Goal: Transaction & Acquisition: Book appointment/travel/reservation

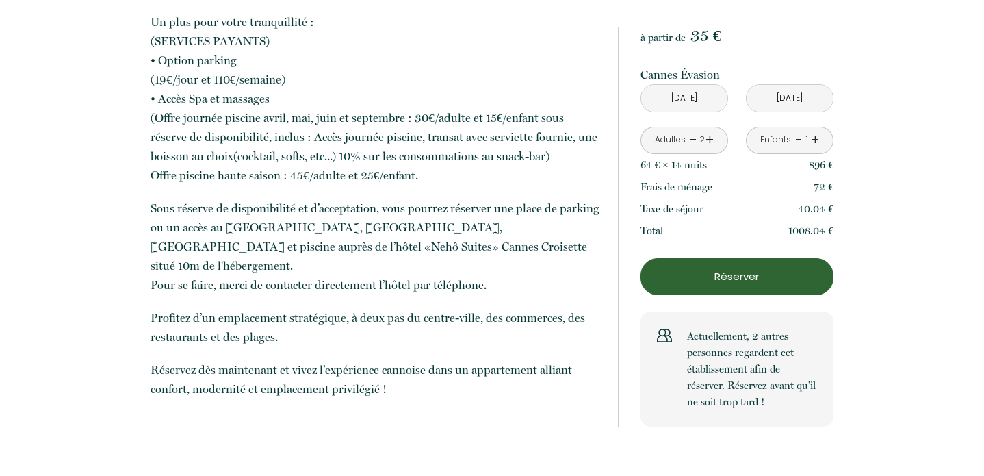
scroll to position [766, 0]
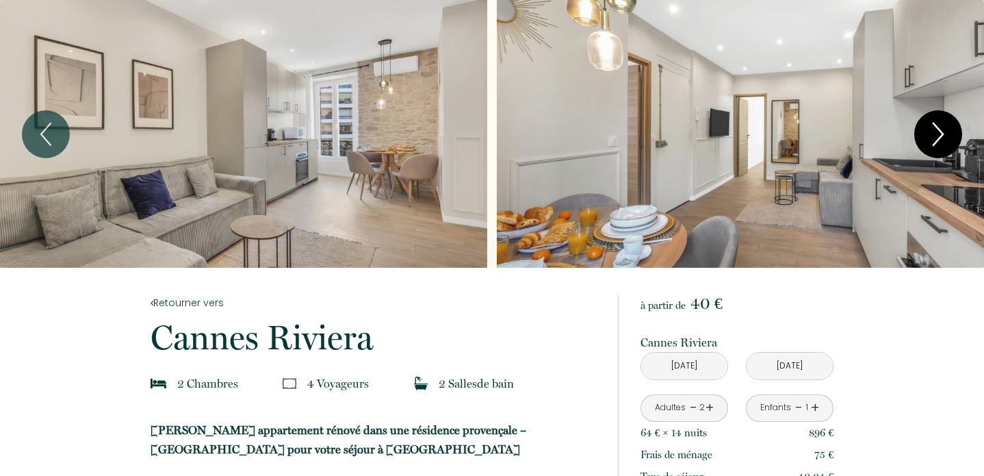
click at [935, 129] on icon "Next" at bounding box center [938, 134] width 29 height 41
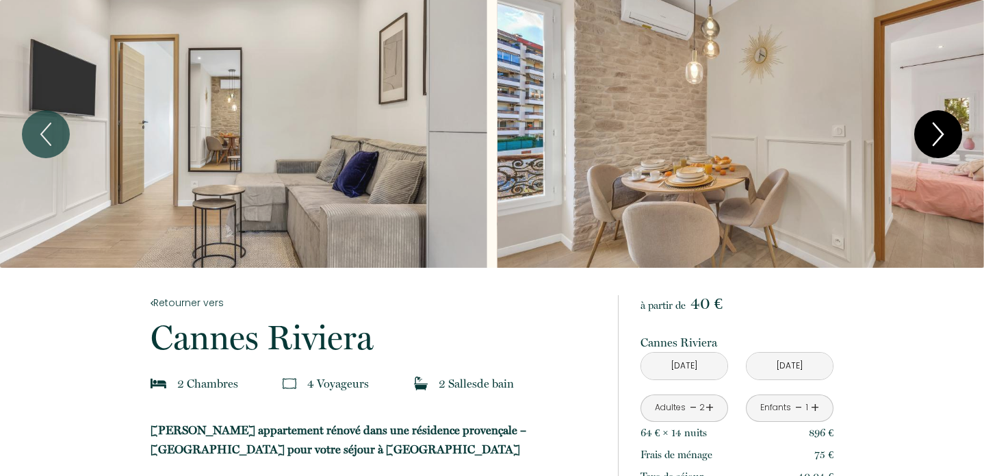
click at [935, 129] on icon "Next" at bounding box center [938, 134] width 29 height 41
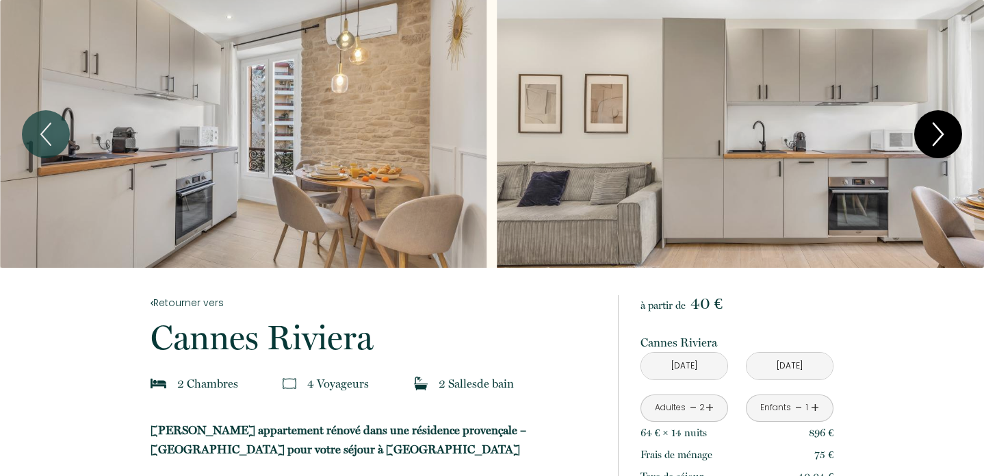
click at [935, 129] on icon "Next" at bounding box center [938, 134] width 29 height 41
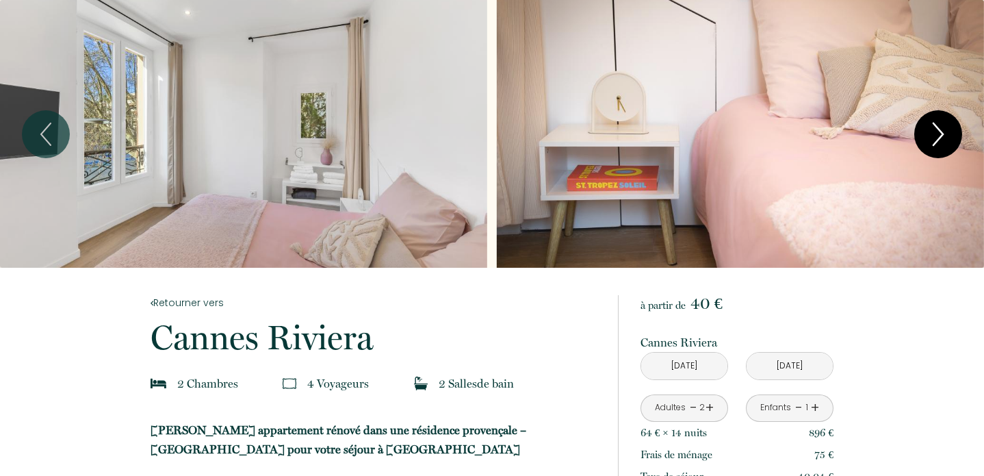
click at [935, 129] on icon "Next" at bounding box center [938, 134] width 29 height 41
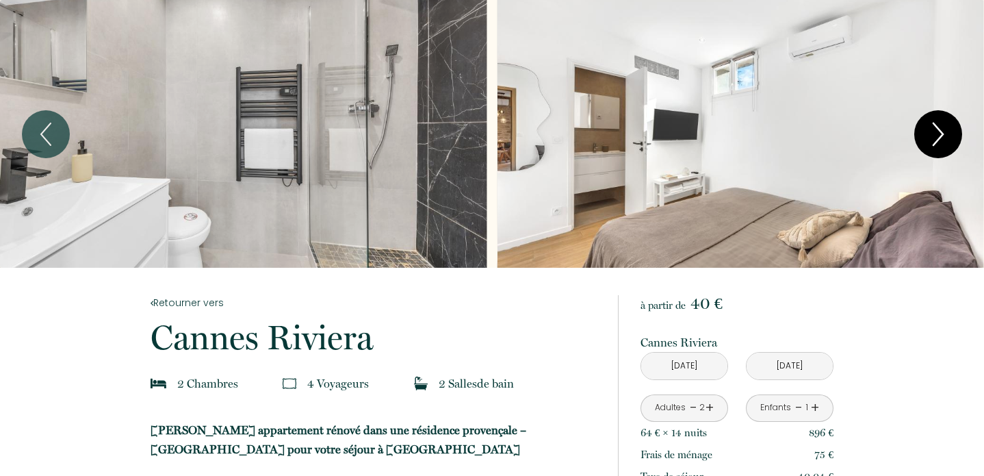
click at [935, 129] on icon "Next" at bounding box center [938, 134] width 29 height 41
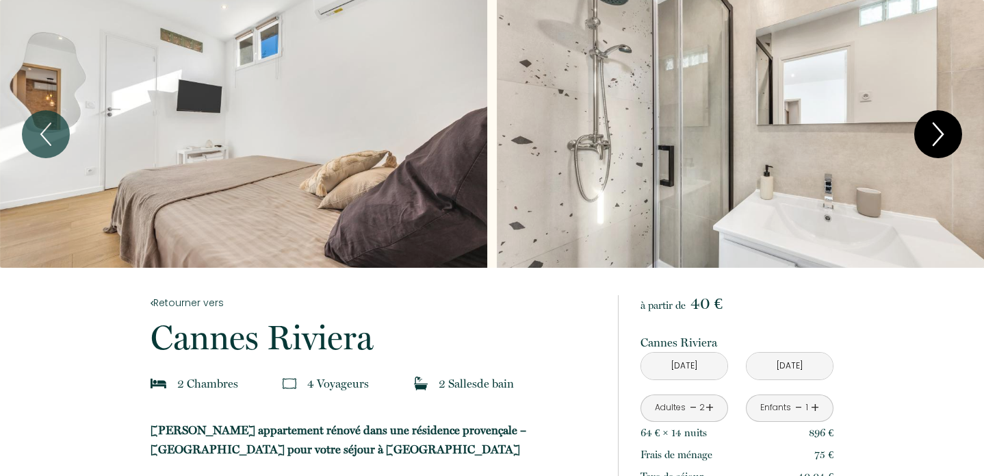
click at [935, 129] on icon "Next" at bounding box center [938, 134] width 29 height 41
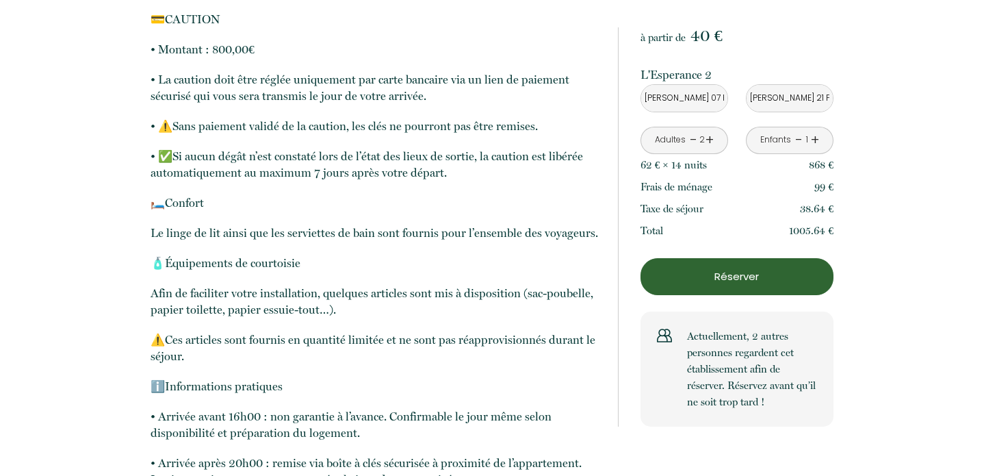
scroll to position [2518, 0]
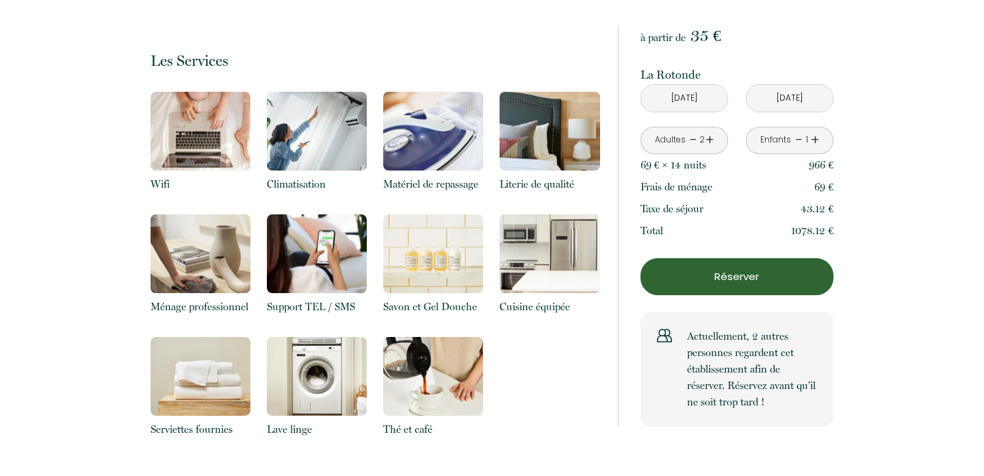
scroll to position [1358, 0]
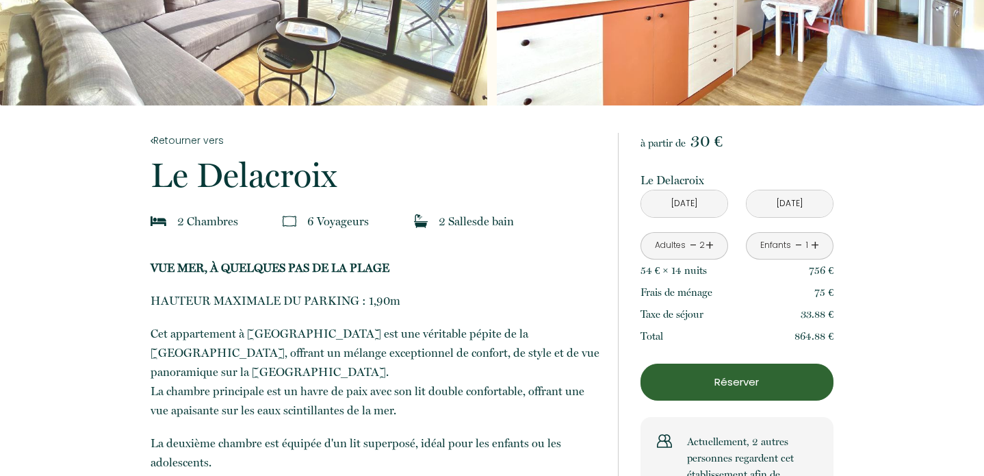
scroll to position [169, 0]
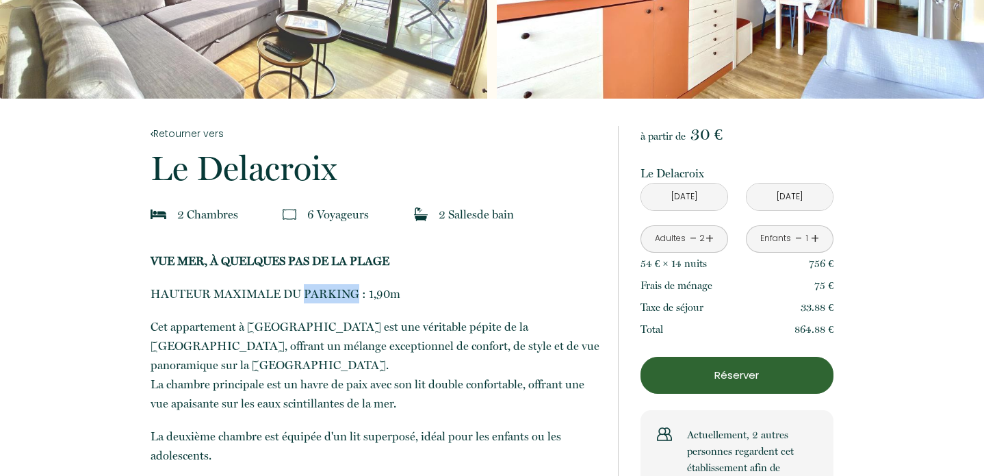
click at [440, 298] on p "HAUTEUR MAXIMALE DU PARKING : 1,90m" at bounding box center [375, 293] width 449 height 19
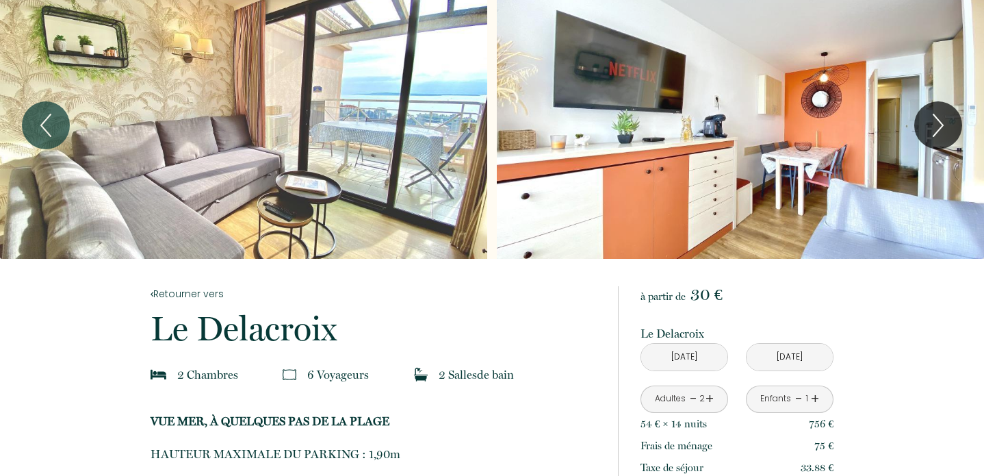
scroll to position [0, 0]
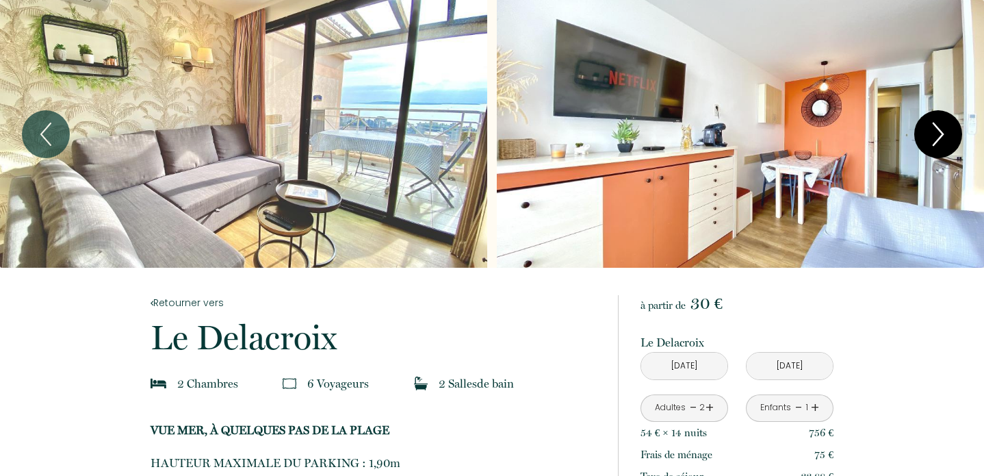
click at [934, 131] on icon "Next" at bounding box center [938, 134] width 29 height 41
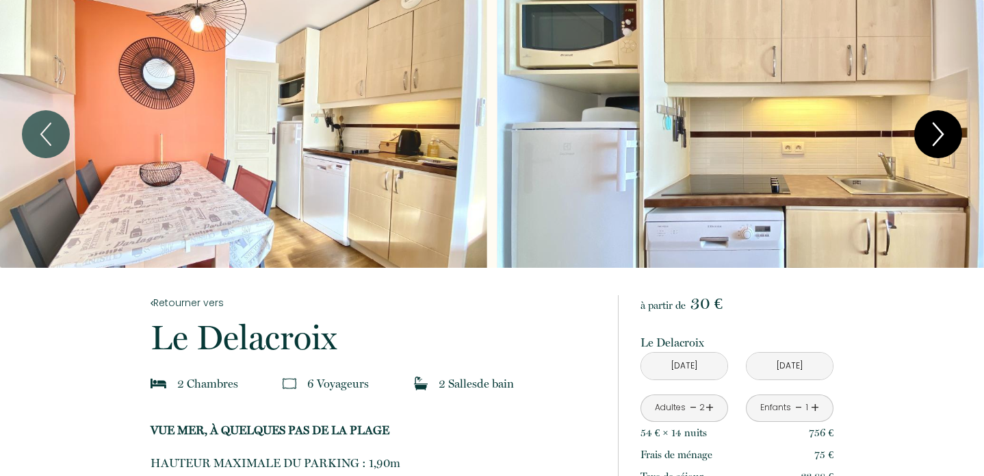
click at [934, 131] on icon "Next" at bounding box center [938, 134] width 29 height 41
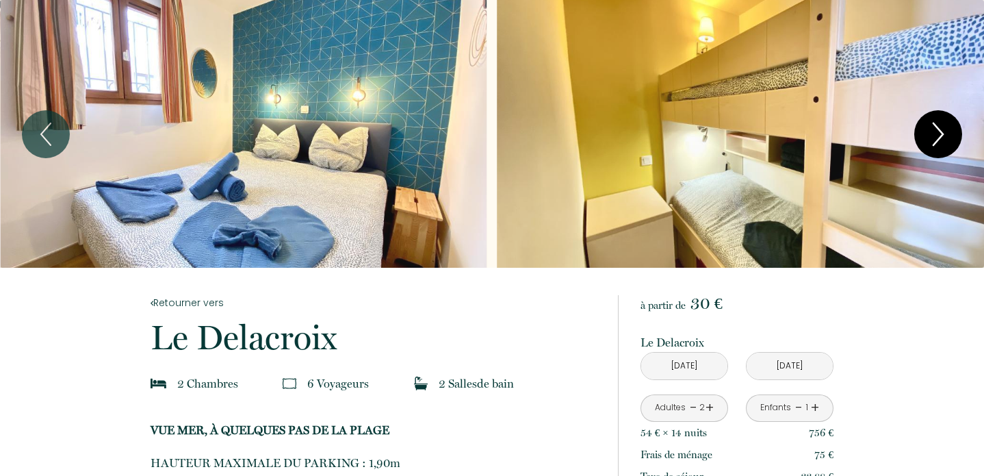
click at [934, 131] on icon "Next" at bounding box center [938, 134] width 29 height 41
